Goal: Task Accomplishment & Management: Complete application form

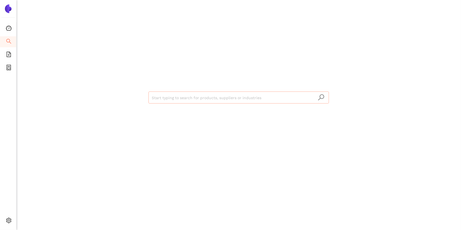
click at [172, 102] on input "search" at bounding box center [239, 98] width 174 height 12
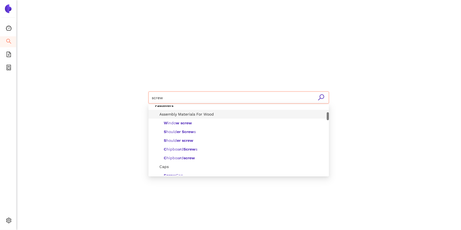
scroll to position [57, 0]
type input "screw"
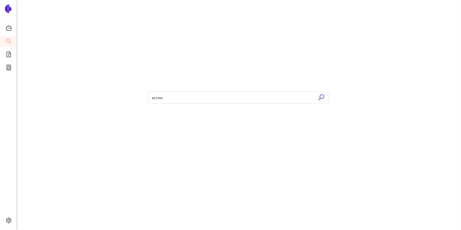
click at [123, 126] on div "screw" at bounding box center [239, 97] width 328 height 194
click at [9, 56] on icon "file-add" at bounding box center [8, 54] width 5 height 5
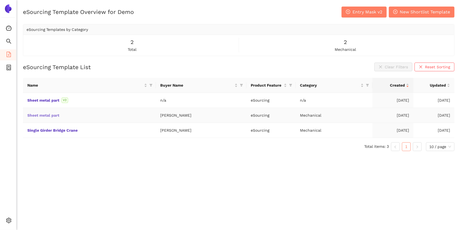
click at [0, 0] on link "Sheet metal part" at bounding box center [0, 0] width 0 height 0
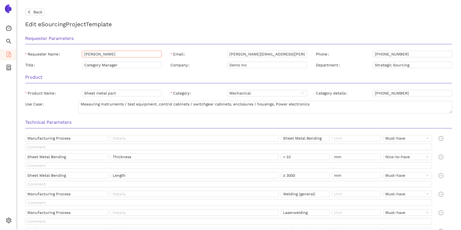
click at [101, 51] on input "[PERSON_NAME]" at bounding box center [121, 54] width 79 height 7
click at [106, 93] on input "Sheet metal part" at bounding box center [121, 93] width 79 height 7
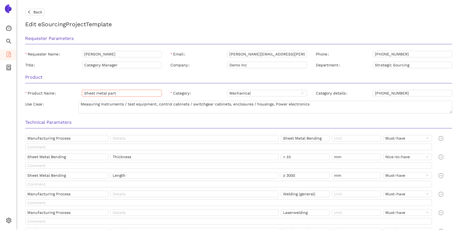
click at [106, 93] on input "Sheet metal part" at bounding box center [121, 93] width 79 height 7
click at [86, 139] on input "Manufacturing Process" at bounding box center [66, 138] width 83 height 7
click at [410, 138] on span "Must-have" at bounding box center [407, 138] width 45 height 6
click at [302, 123] on h3 "Technical Parameters" at bounding box center [238, 122] width 427 height 7
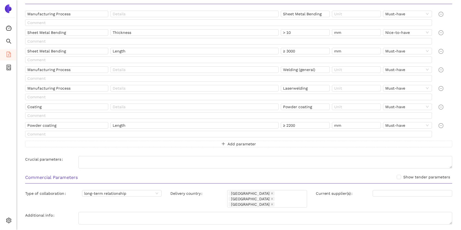
scroll to position [125, 0]
click at [216, 143] on button "Add parameter" at bounding box center [238, 143] width 427 height 7
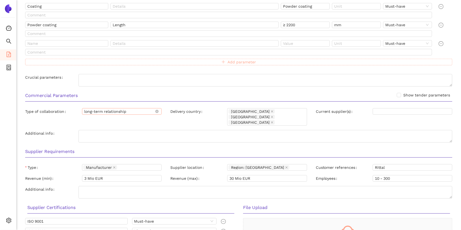
scroll to position [225, 0]
click at [117, 175] on input "3 Mio EUR" at bounding box center [121, 178] width 79 height 7
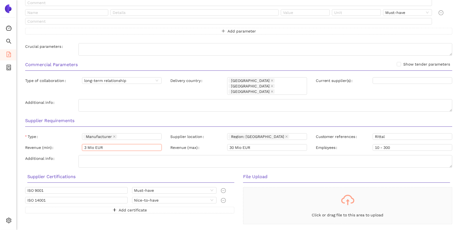
scroll to position [258, 0]
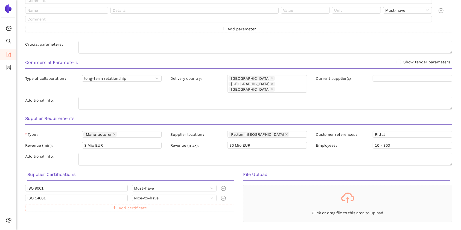
click at [128, 205] on span "Add certificate" at bounding box center [133, 208] width 28 height 6
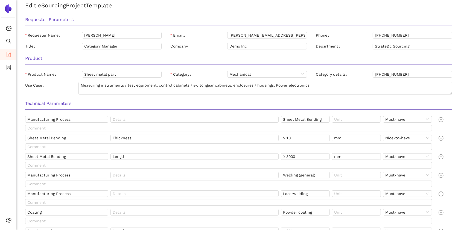
scroll to position [0, 0]
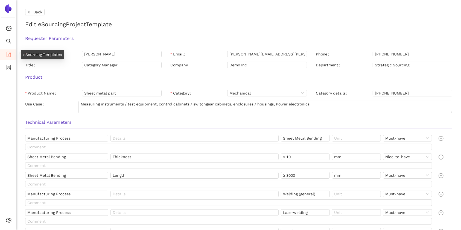
click at [10, 54] on icon "file-add" at bounding box center [8, 54] width 5 height 5
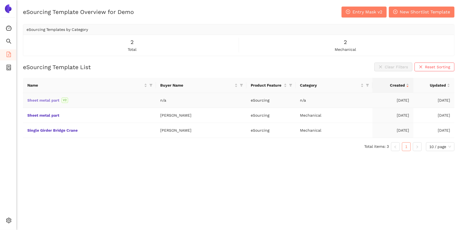
click at [0, 0] on link "Sheet metal part" at bounding box center [0, 0] width 0 height 0
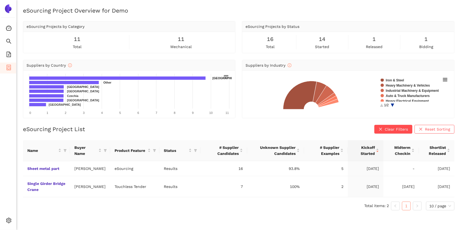
scroll to position [7, 0]
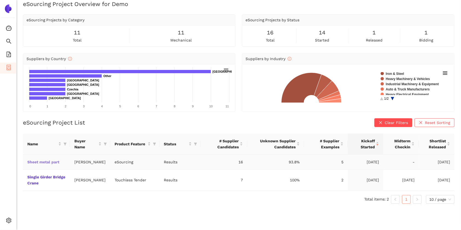
click at [0, 0] on link "Sheet metal part" at bounding box center [0, 0] width 0 height 0
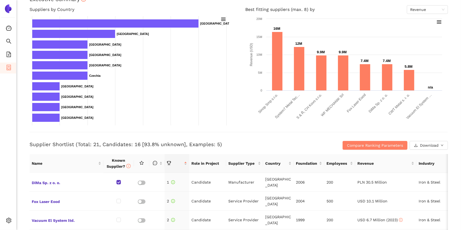
scroll to position [177, 0]
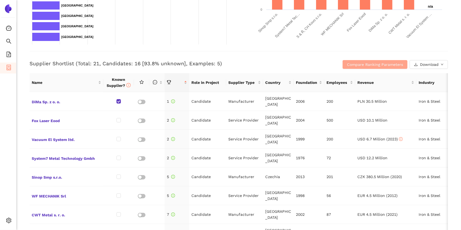
click at [371, 64] on span "Compare Ranking Parameters" at bounding box center [375, 64] width 56 height 6
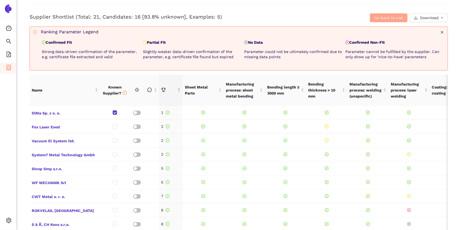
scroll to position [224, 0]
click at [50, 111] on span "DiMa Sp. z o. o." at bounding box center [65, 112] width 66 height 7
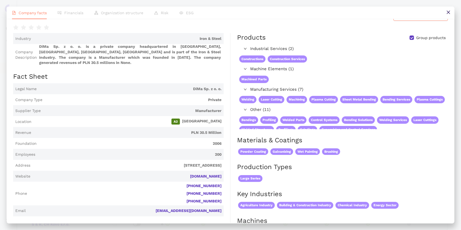
scroll to position [0, 0]
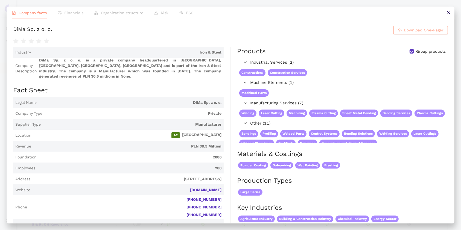
click at [420, 30] on span "Download One-Pager" at bounding box center [423, 30] width 40 height 6
click at [442, 14] on button at bounding box center [448, 13] width 12 height 12
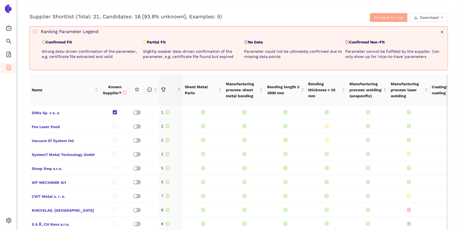
click at [378, 17] on span "Go back to List" at bounding box center [388, 17] width 29 height 6
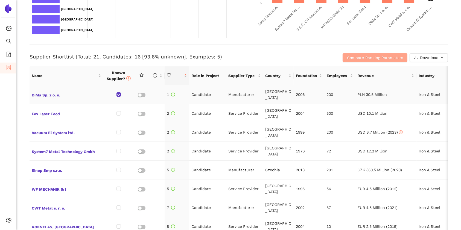
scroll to position [184, 0]
click at [37, 59] on h3 "Supplier Shortlist (Total: 21, Candidates: 16 [93.8% unknown], Examples: 5)" at bounding box center [169, 57] width 279 height 7
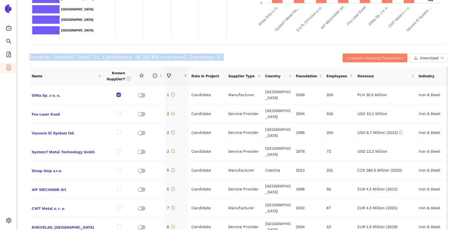
click at [37, 59] on h3 "Supplier Shortlist (Total: 21, Candidates: 16 [93.8% unknown], Examples: 5)" at bounding box center [169, 57] width 279 height 7
